Goal: Task Accomplishment & Management: Use online tool/utility

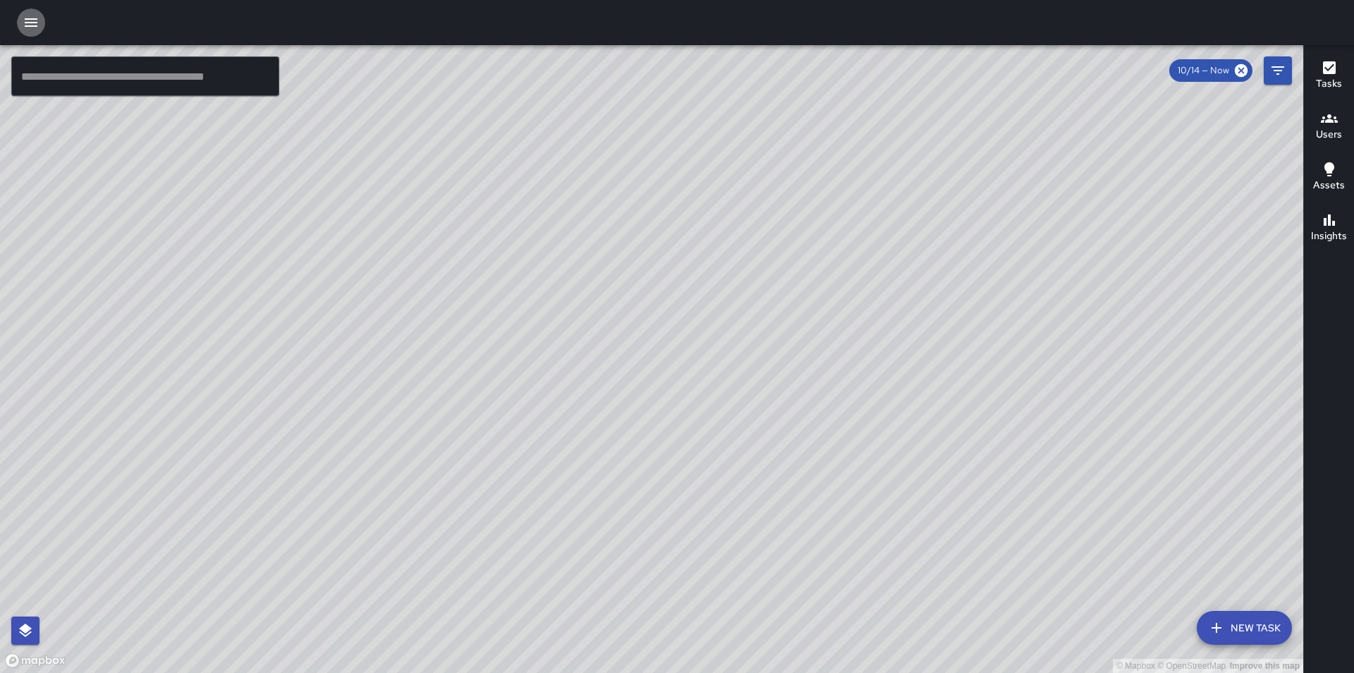
click at [31, 20] on icon "button" at bounding box center [31, 22] width 13 height 8
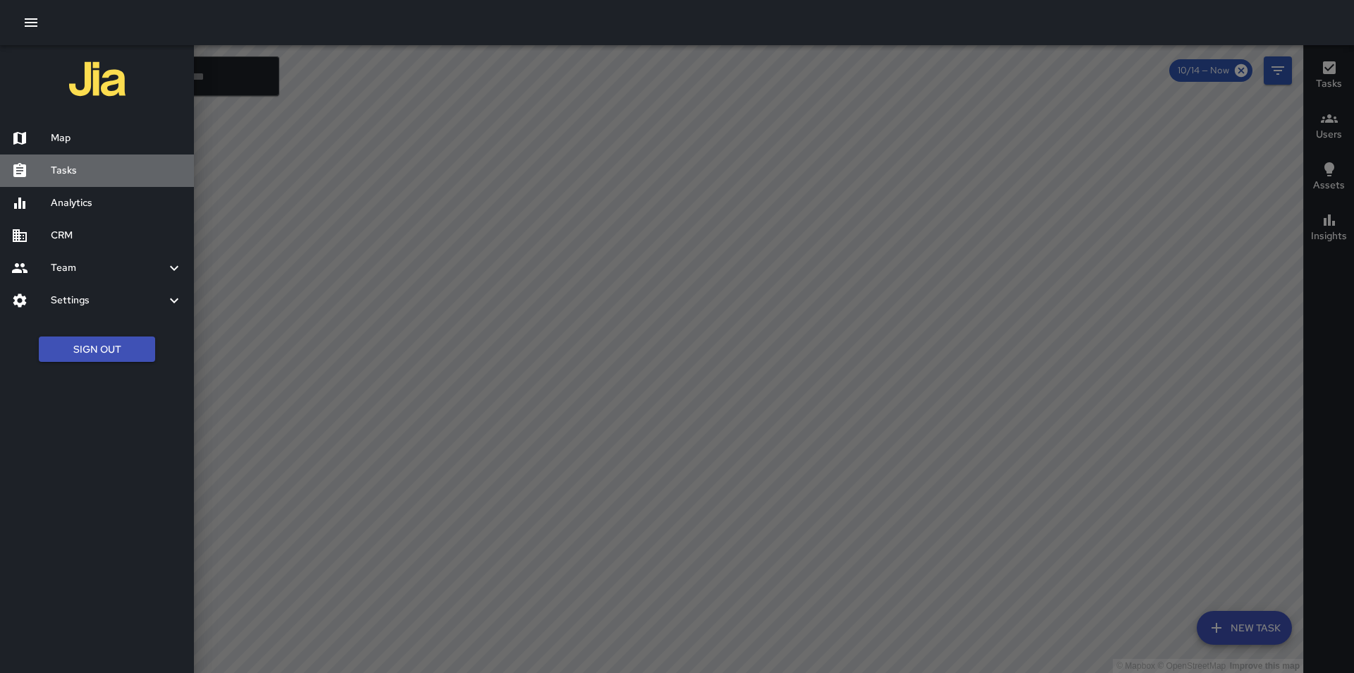
click at [74, 171] on h6 "Tasks" at bounding box center [117, 171] width 132 height 16
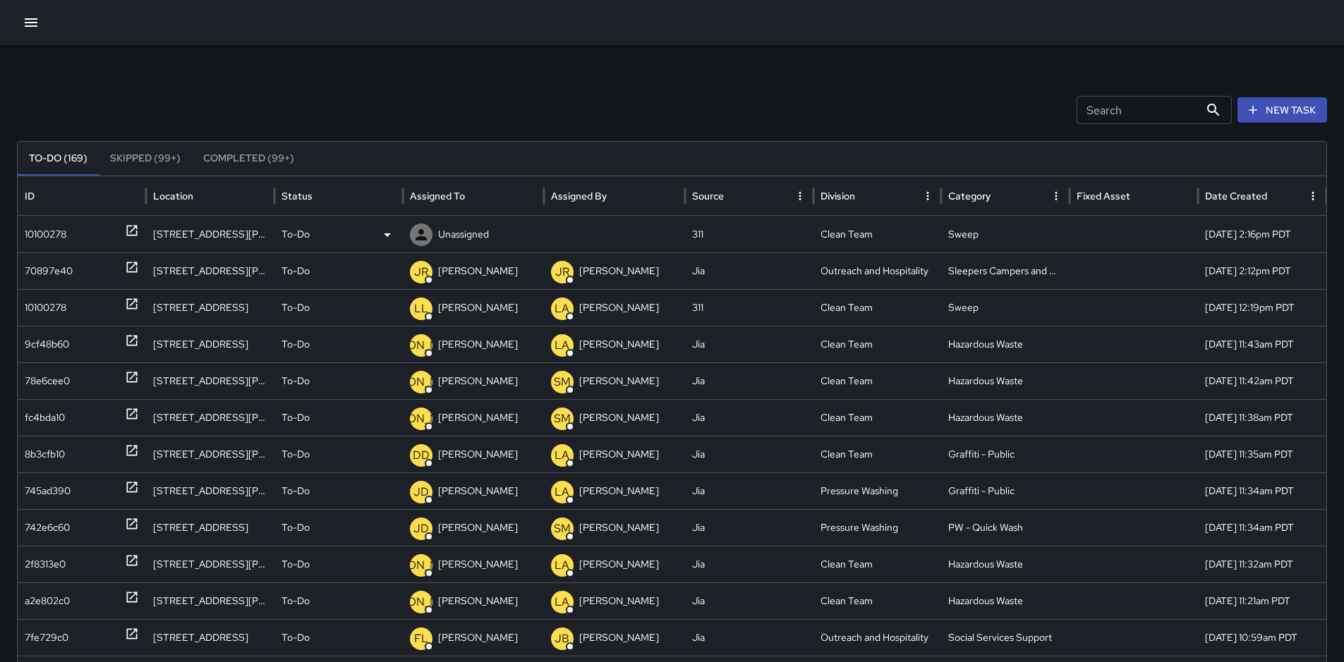
click at [47, 230] on div "10100278" at bounding box center [46, 235] width 42 height 36
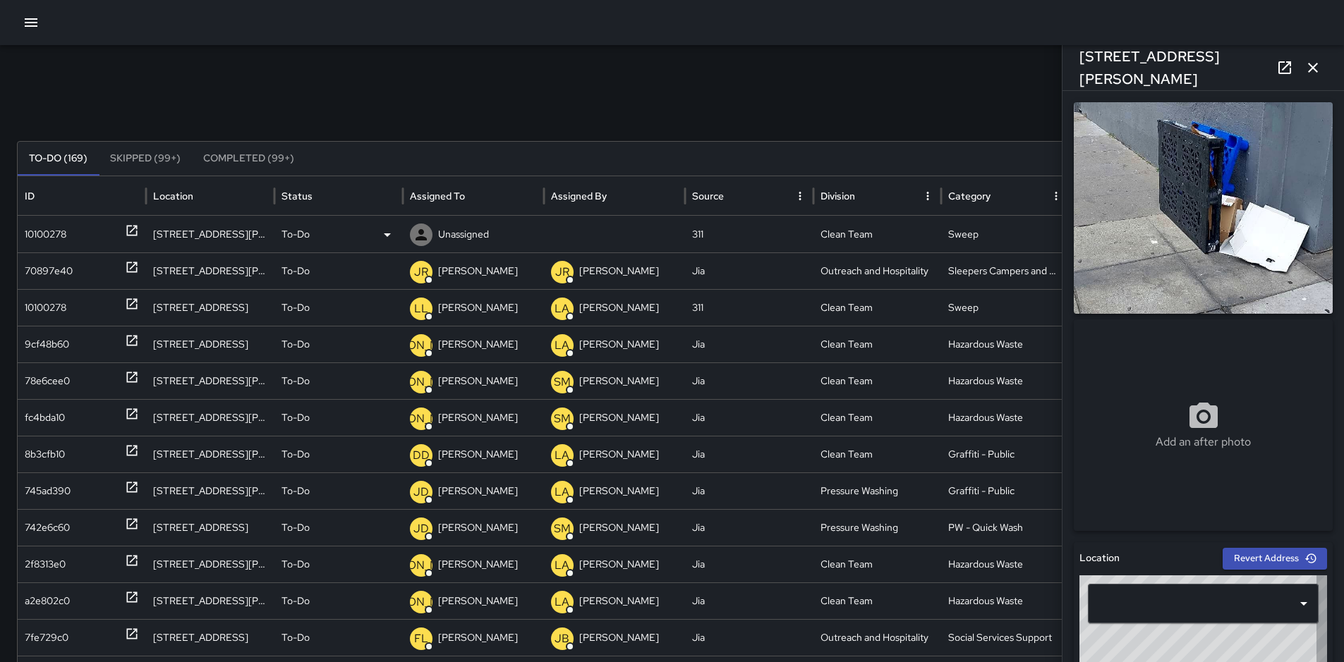
type input "**********"
click at [293, 235] on p "To-Do" at bounding box center [295, 235] width 28 height 36
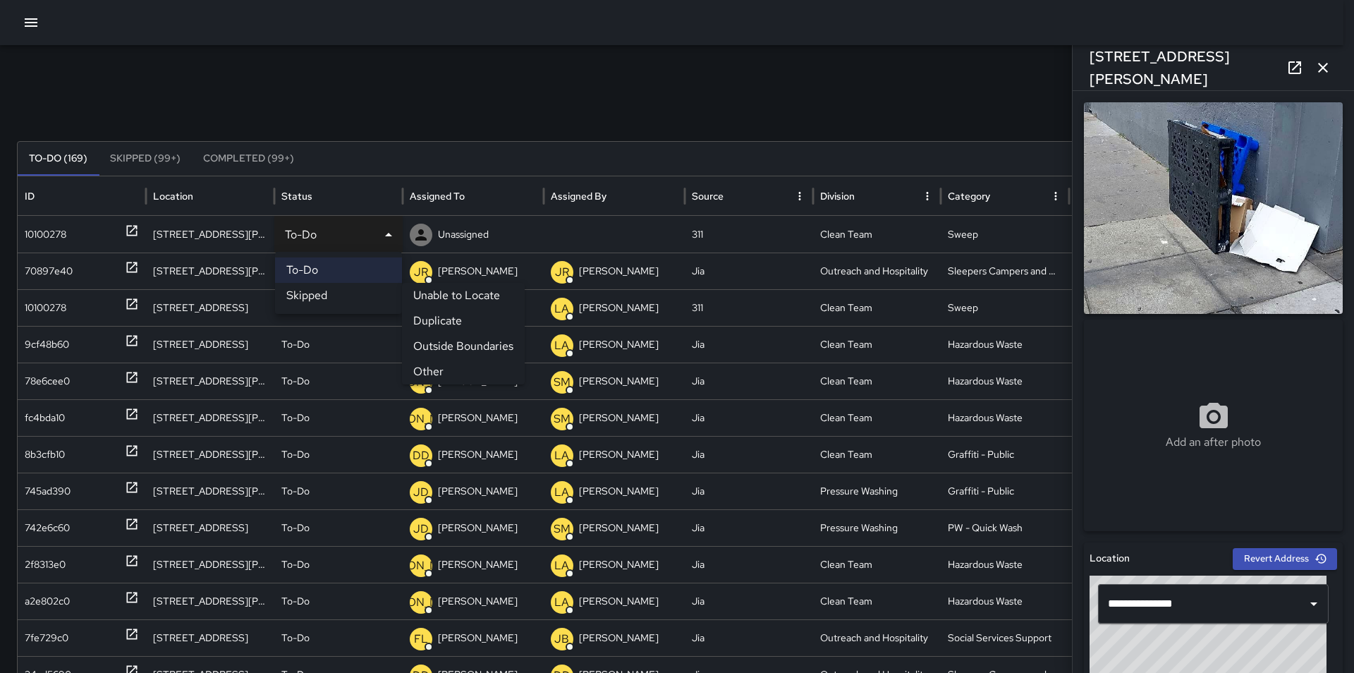
click at [444, 371] on li "Other" at bounding box center [463, 371] width 123 height 25
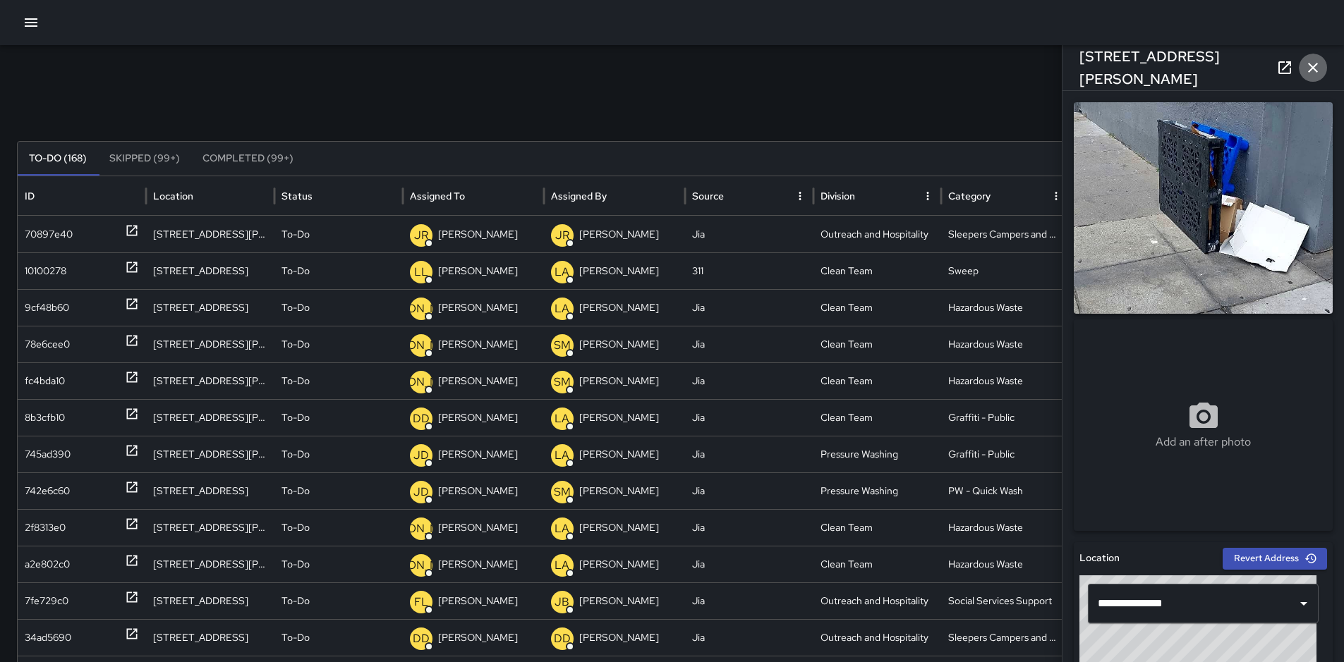
click at [1314, 62] on icon "button" at bounding box center [1312, 67] width 17 height 17
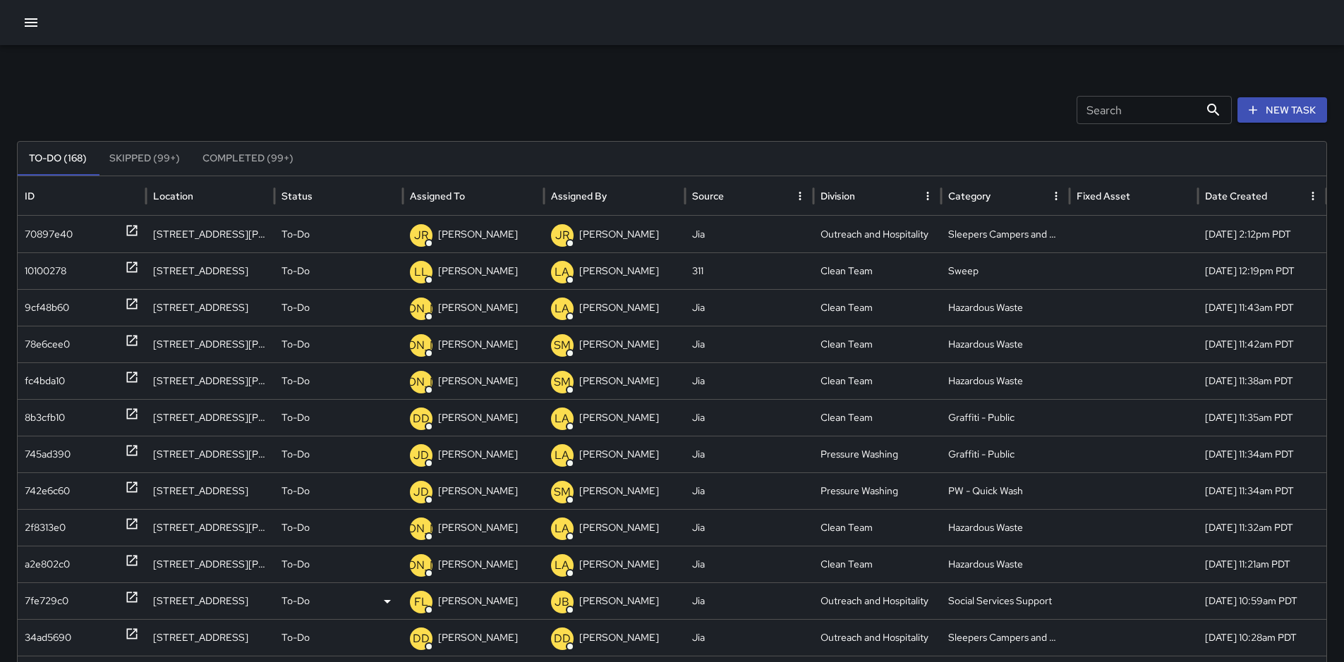
click at [62, 594] on div "7fe729c0" at bounding box center [47, 601] width 44 height 36
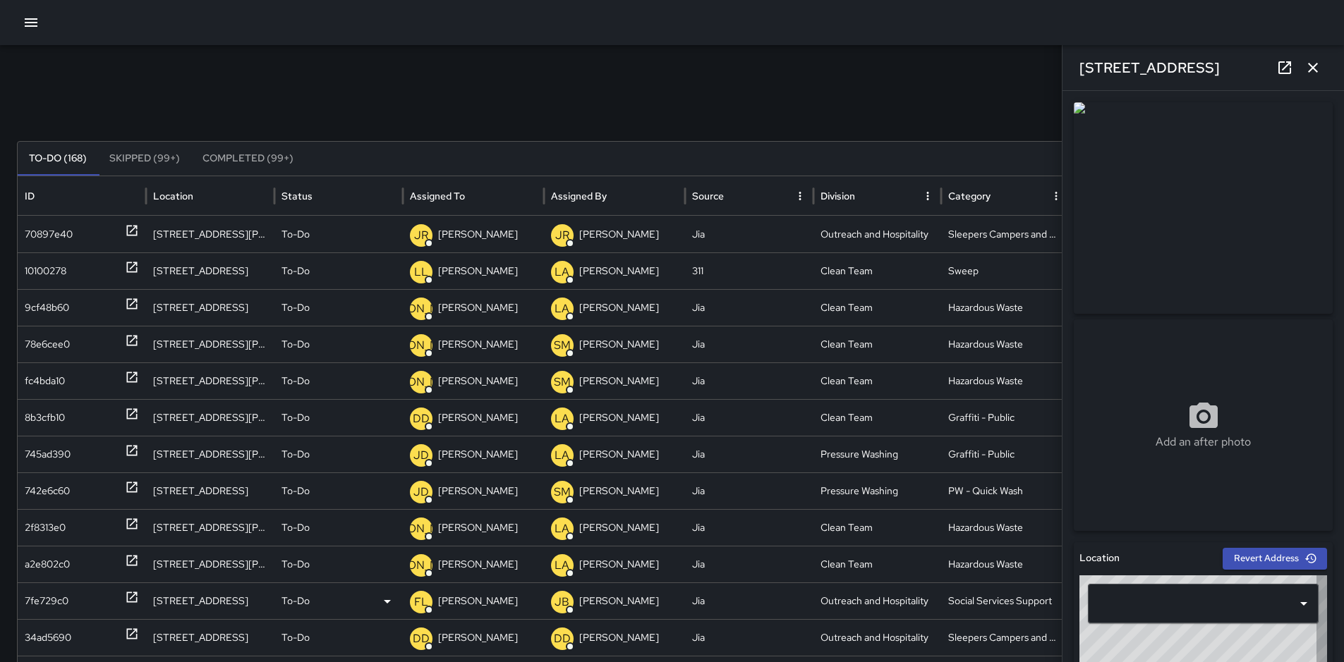
type input "**********"
click at [1310, 66] on icon "button" at bounding box center [1313, 68] width 10 height 10
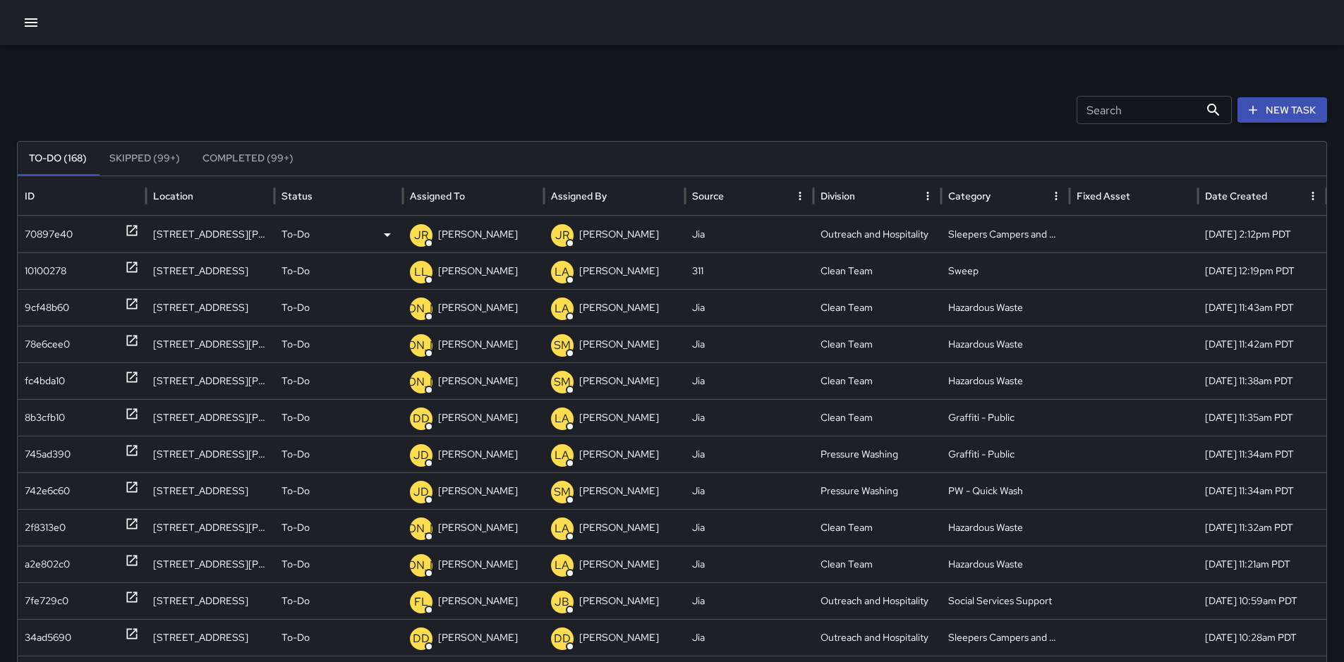
click at [37, 230] on div "70897e40" at bounding box center [49, 235] width 48 height 36
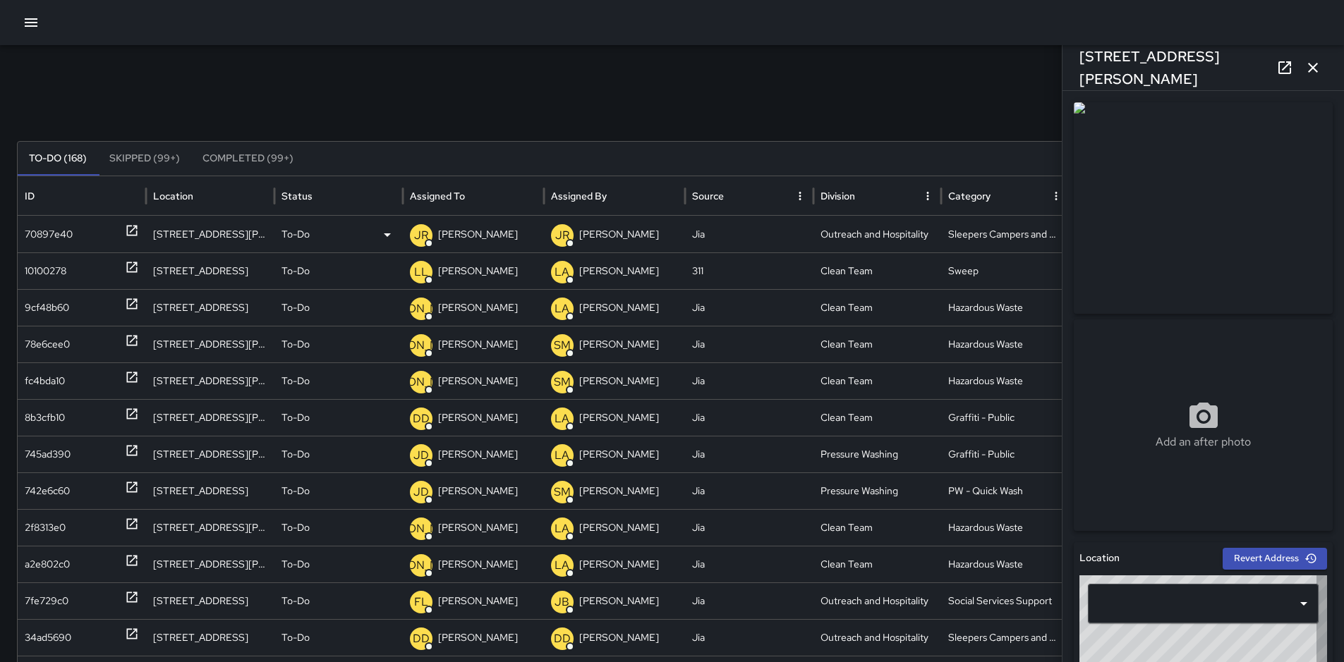
type input "**********"
click at [1315, 64] on icon "button" at bounding box center [1312, 67] width 17 height 17
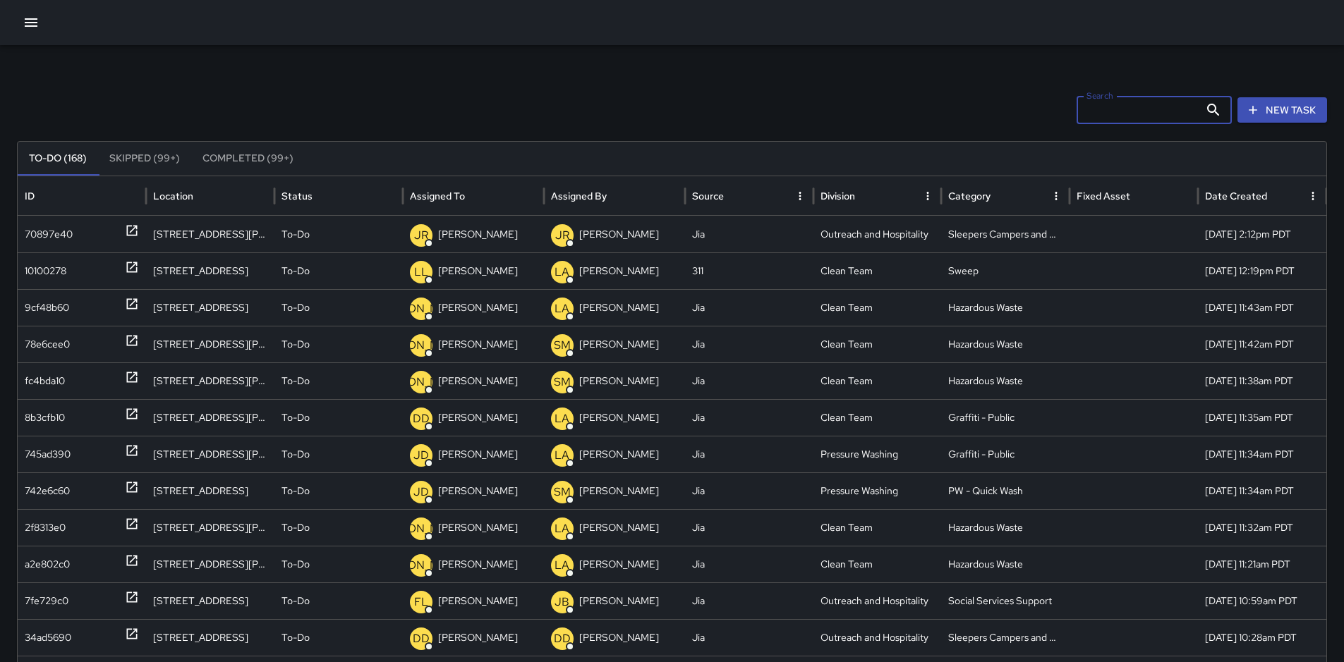
click at [1172, 114] on input "Search" at bounding box center [1137, 110] width 123 height 28
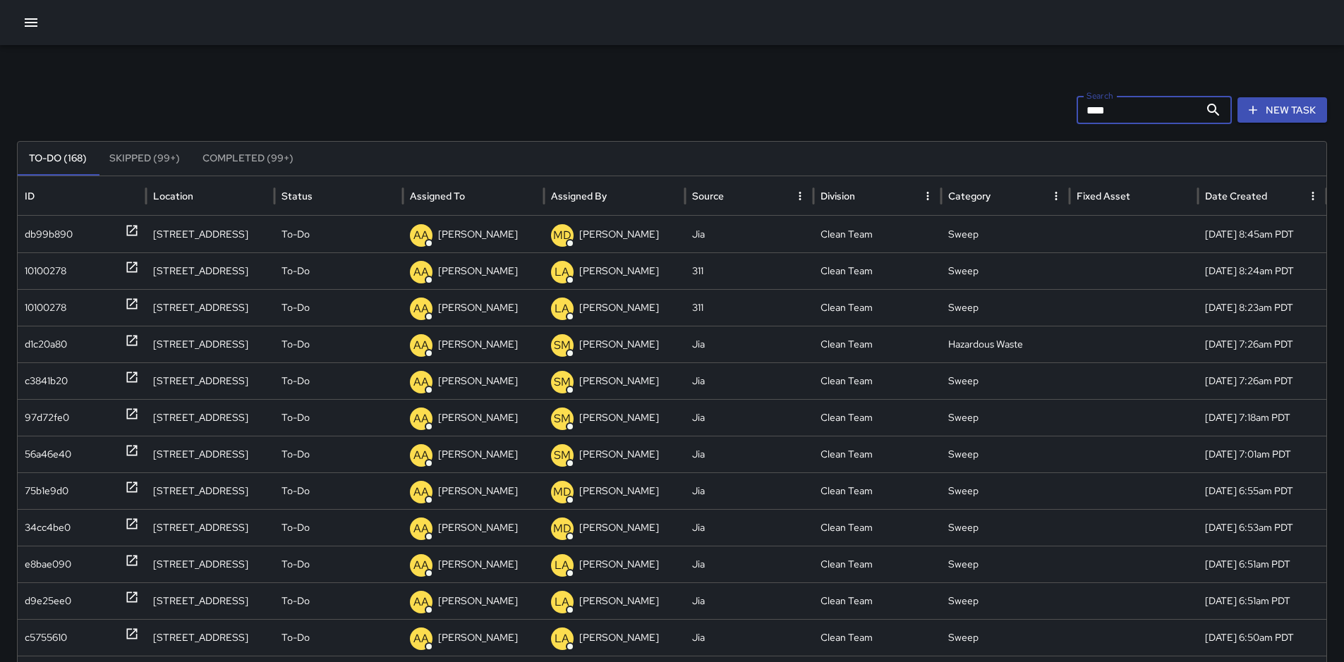
click at [1119, 113] on input "****" at bounding box center [1137, 110] width 123 height 28
type input "*"
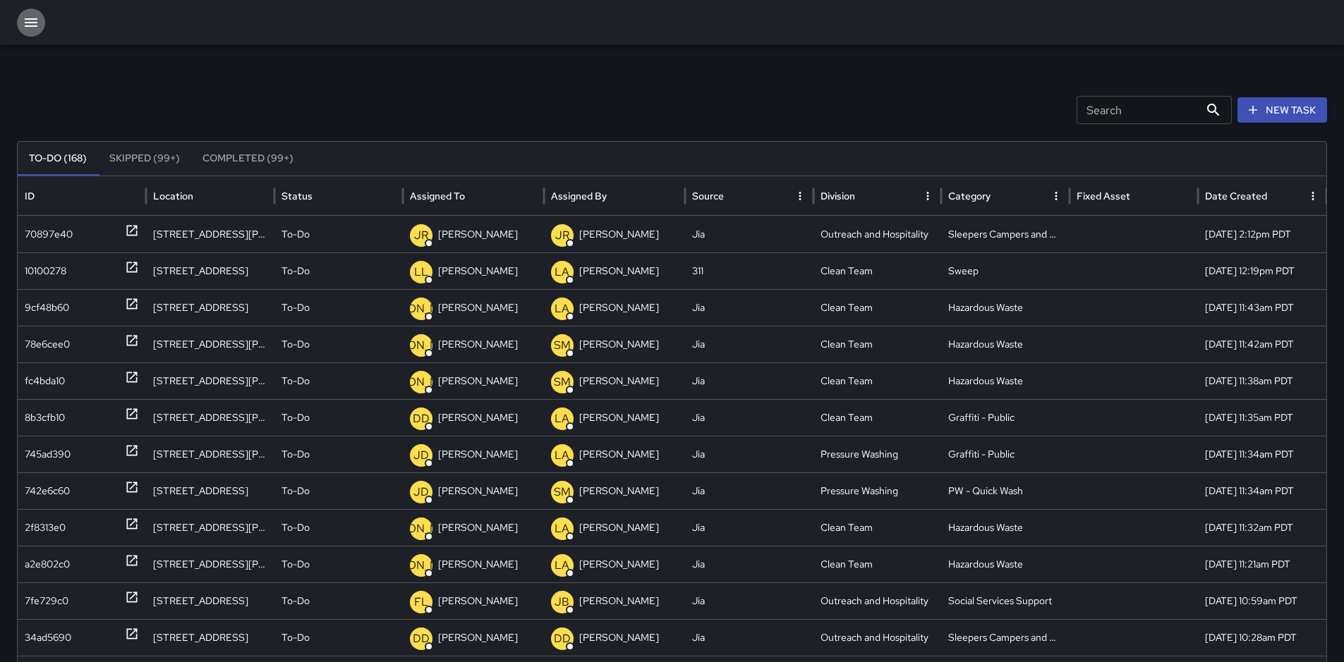
click at [33, 23] on icon "button" at bounding box center [31, 22] width 13 height 8
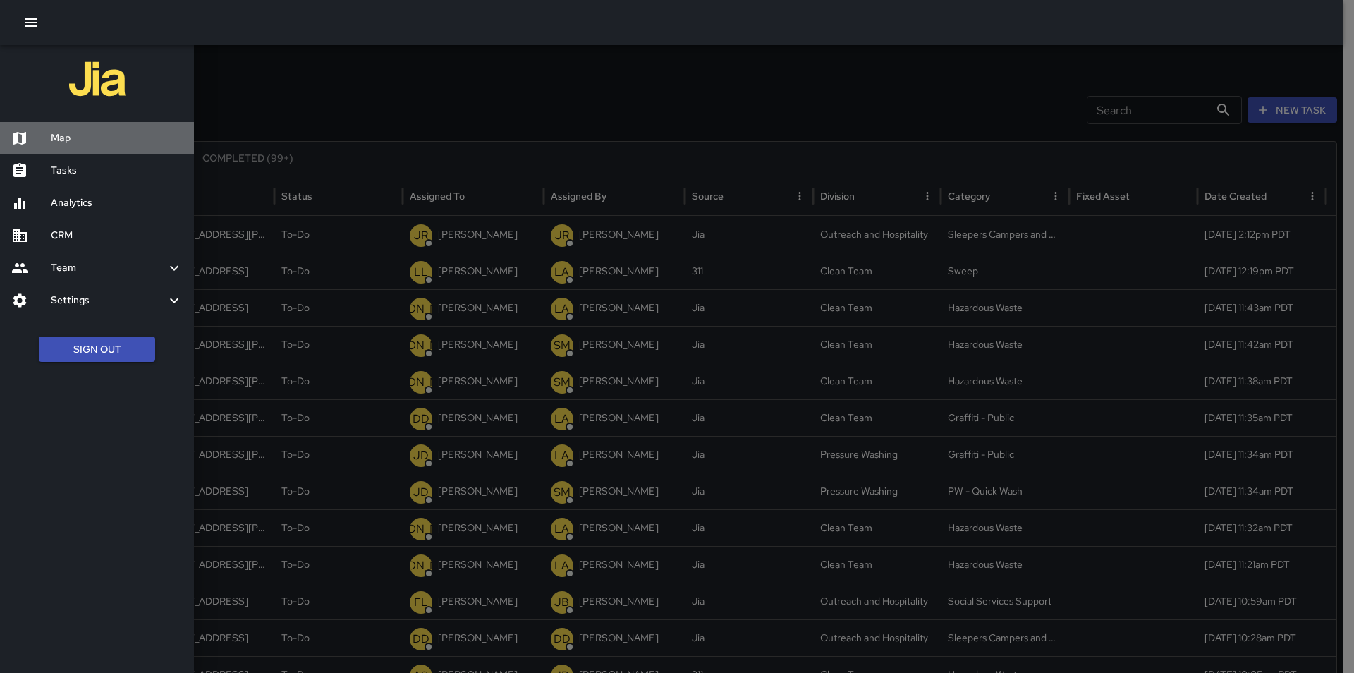
click at [76, 128] on div "Map" at bounding box center [97, 138] width 194 height 32
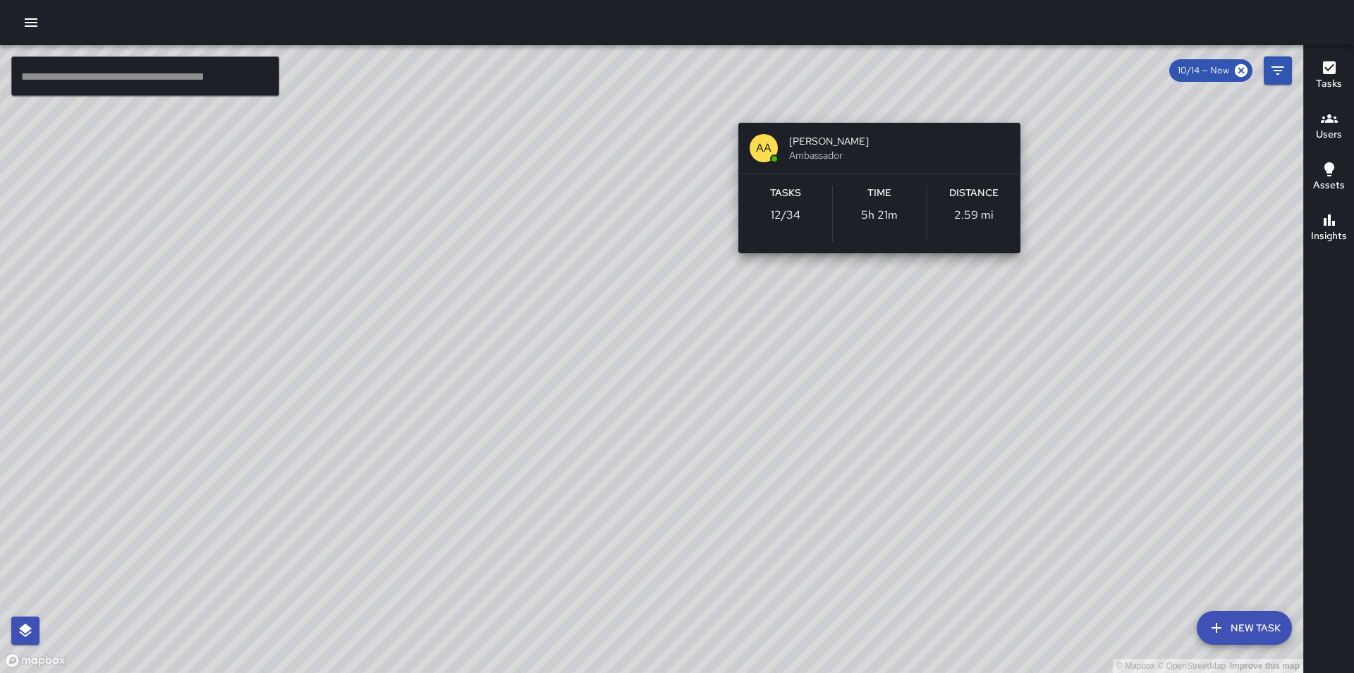
click at [880, 102] on div "© Mapbox © OpenStreetMap Improve this map AA [PERSON_NAME] Ambassador Tasks 12 …" at bounding box center [651, 359] width 1303 height 628
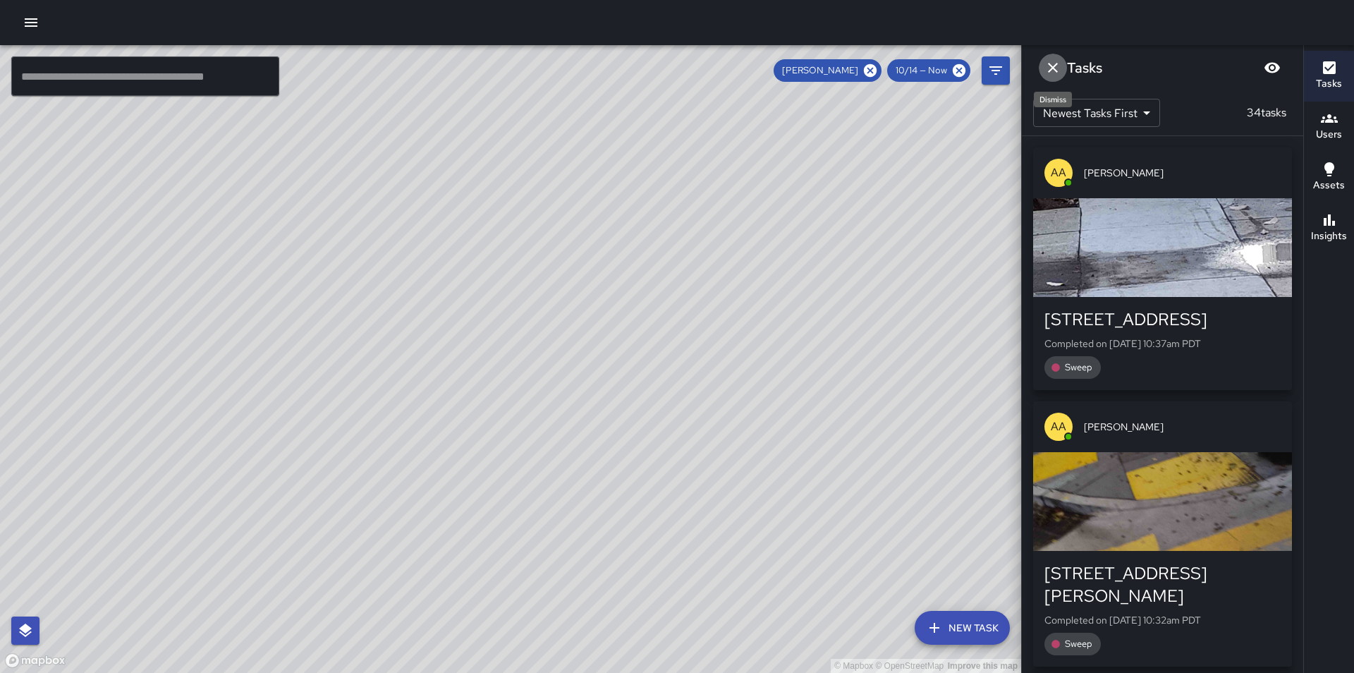
click at [1051, 72] on icon "Dismiss" at bounding box center [1053, 67] width 17 height 17
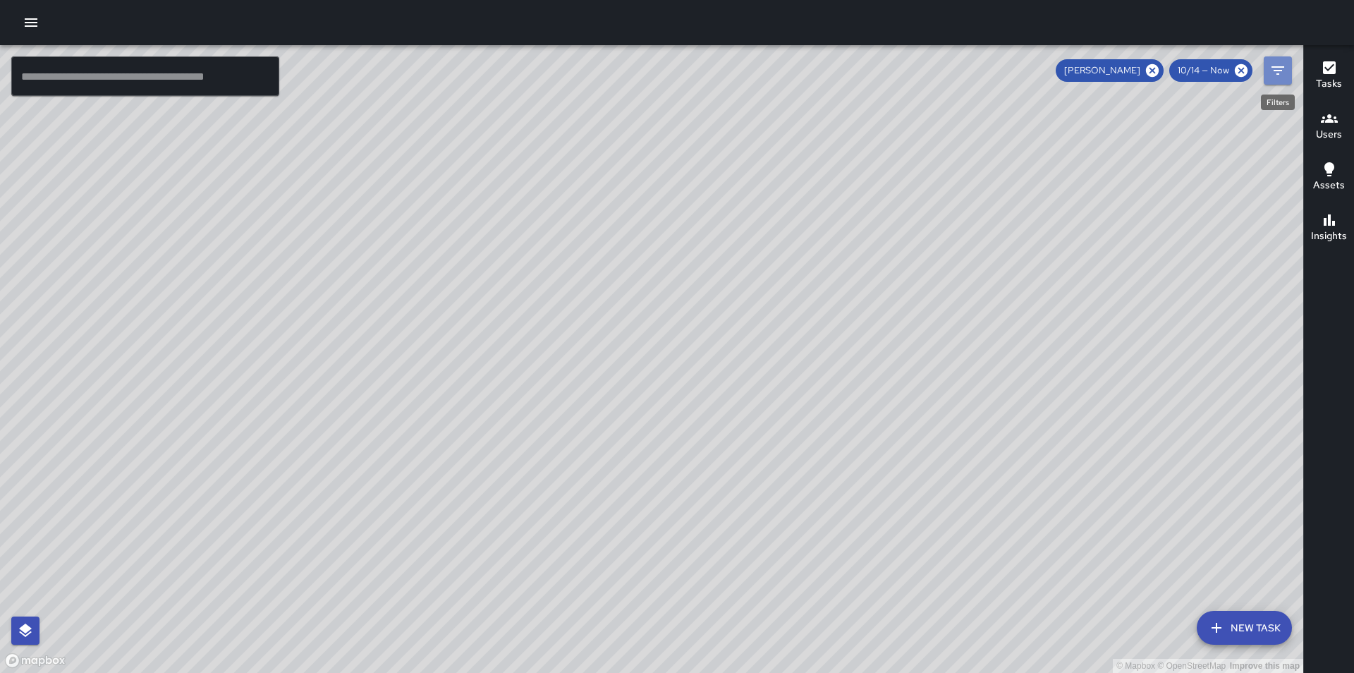
click at [1277, 72] on icon "Filters" at bounding box center [1278, 70] width 17 height 17
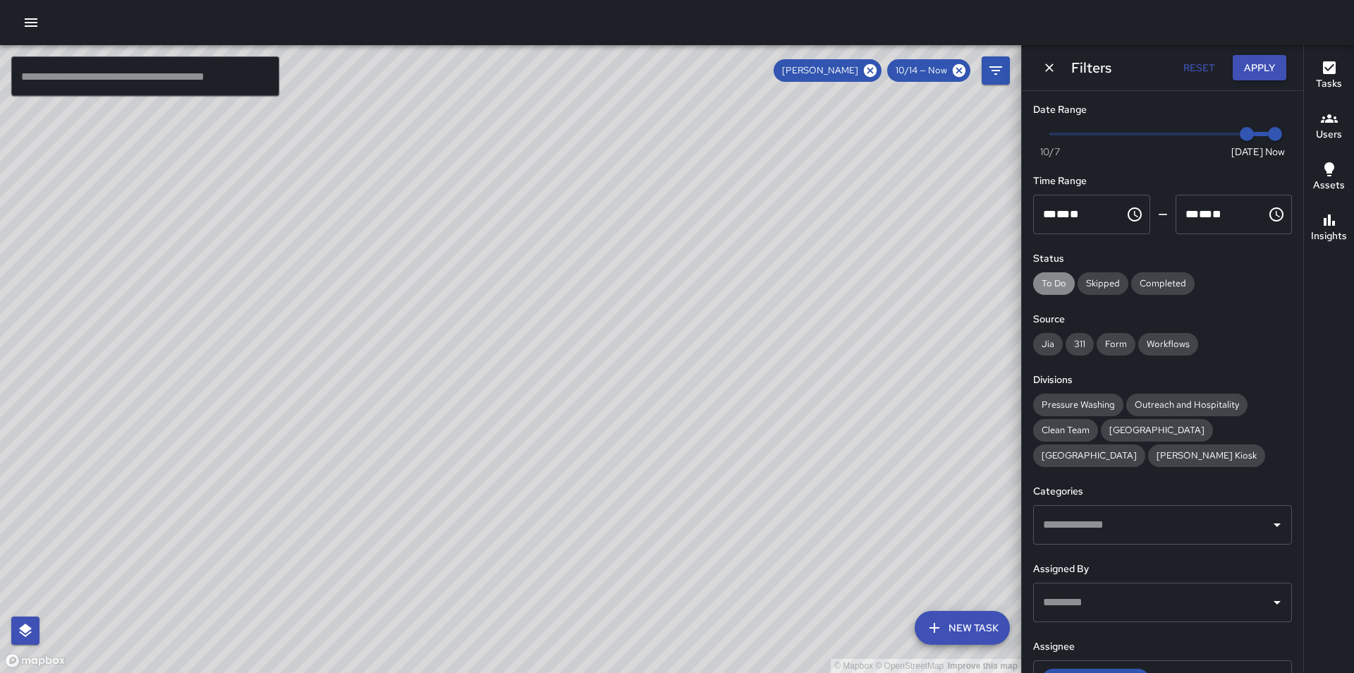
click at [1061, 286] on span "To Do" at bounding box center [1054, 283] width 42 height 14
click at [1174, 284] on span "Completed" at bounding box center [1162, 283] width 63 height 14
click at [1060, 279] on span "To Do" at bounding box center [1054, 283] width 42 height 14
